Goal: Information Seeking & Learning: Learn about a topic

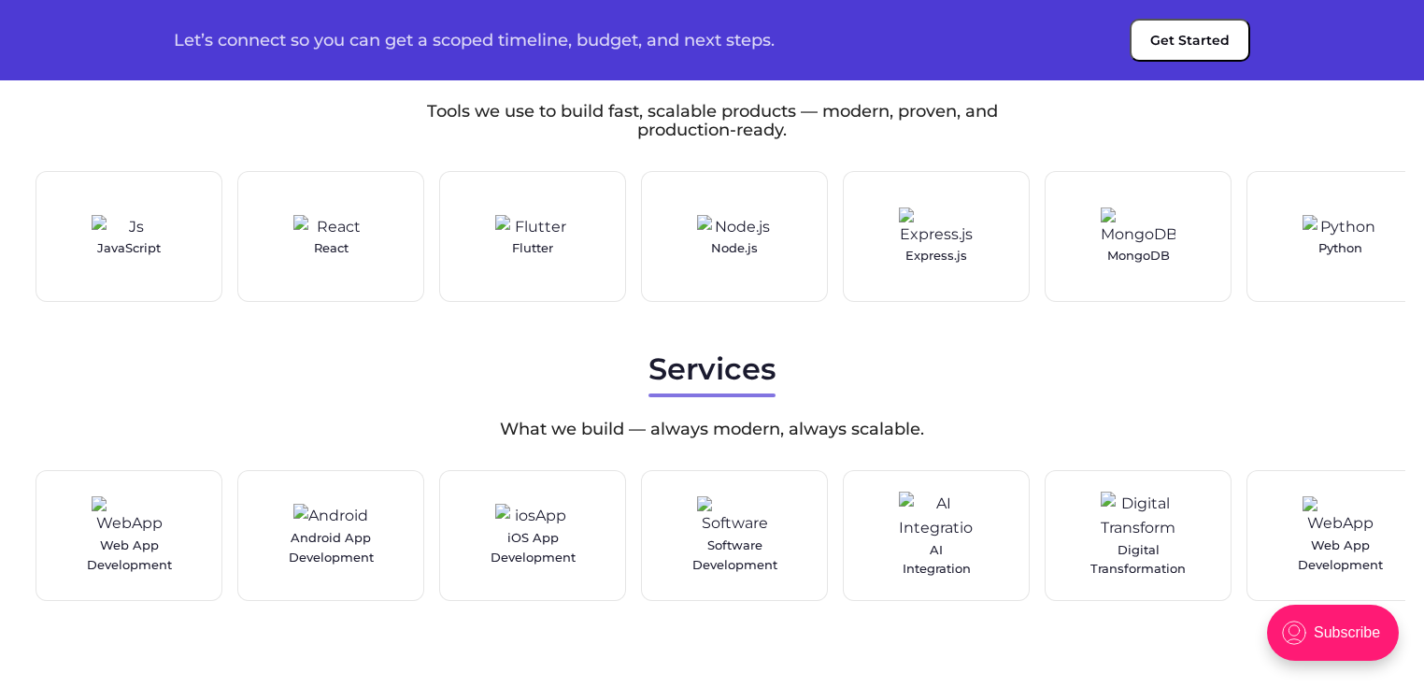
scroll to position [3247, 0]
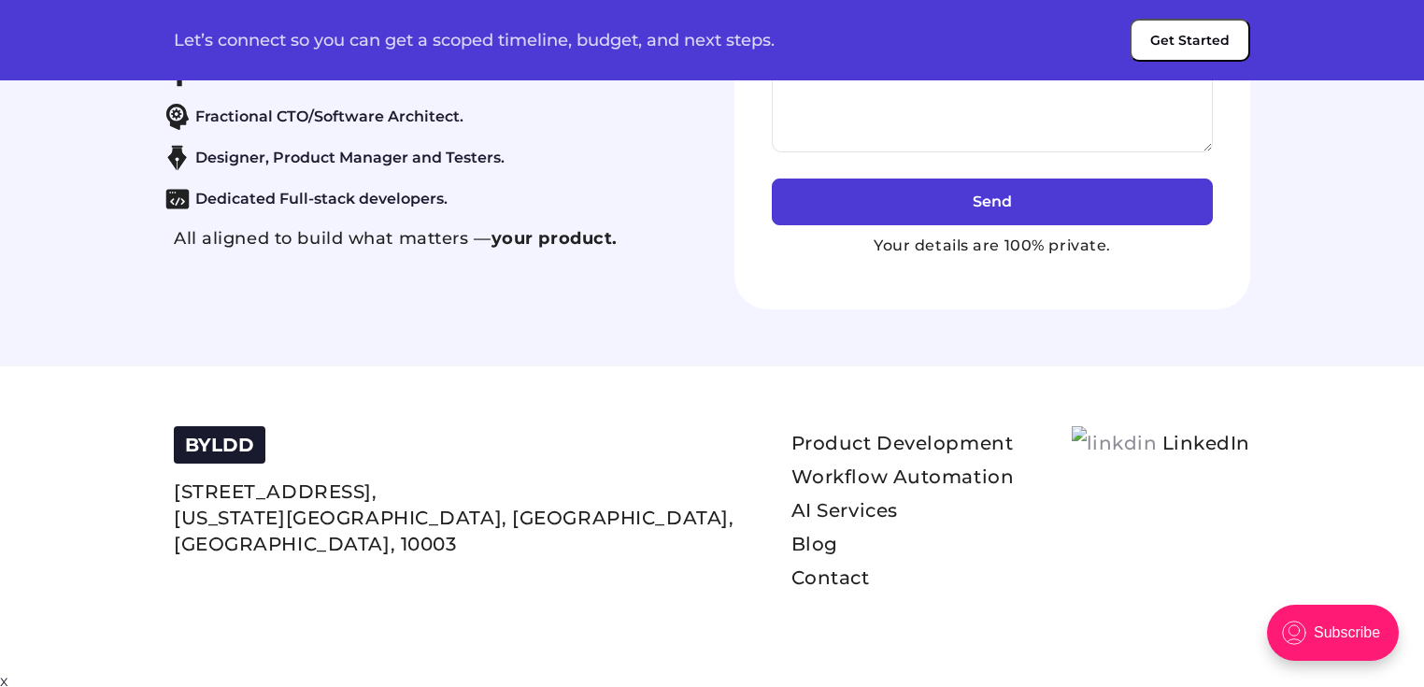
scroll to position [7933, 0]
